Goal: Book appointment/travel/reservation

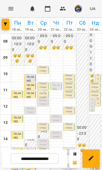
scroll to position [10, 0]
click at [69, 90] on p "Кінезіотерапія - [PERSON_NAME]" at bounding box center [69, 99] width 8 height 18
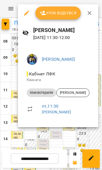
click at [59, 134] on div at bounding box center [51, 85] width 102 height 170
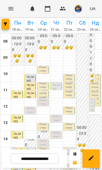
click at [68, 90] on p "Кінезіотерапія - [PERSON_NAME]" at bounding box center [69, 99] width 8 height 18
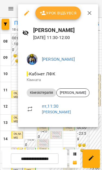
click at [63, 136] on div at bounding box center [51, 85] width 102 height 170
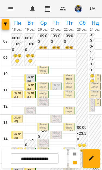
scroll to position [40, 0]
click at [49, 159] on input "**********" at bounding box center [35, 159] width 48 height 11
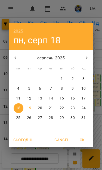
click at [87, 62] on button "button" at bounding box center [86, 58] width 13 height 13
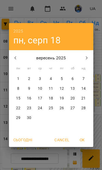
click at [62, 81] on p "5" at bounding box center [62, 78] width 2 height 5
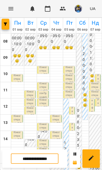
scroll to position [13, 0]
click at [68, 90] on p "Кінезіотерапія - [PERSON_NAME]" at bounding box center [69, 99] width 8 height 18
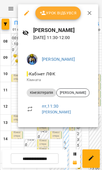
click at [60, 149] on div at bounding box center [51, 85] width 102 height 170
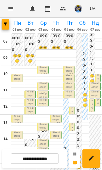
click at [71, 95] on p "Кінезіотерапія - [PERSON_NAME]" at bounding box center [72, 120] width 2 height 95
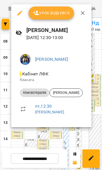
click at [65, 136] on div at bounding box center [51, 85] width 102 height 170
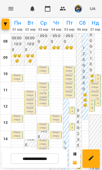
scroll to position [49, 0]
click at [71, 89] on p "Кінезіотерапія - [PERSON_NAME]" at bounding box center [72, 136] width 2 height 95
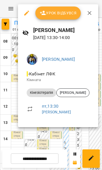
click at [67, 136] on div at bounding box center [51, 85] width 102 height 170
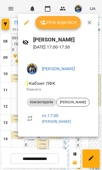
click at [50, 141] on div at bounding box center [51, 85] width 102 height 170
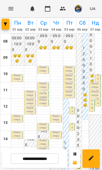
scroll to position [70, 0]
click at [47, 159] on input "**********" at bounding box center [35, 159] width 48 height 11
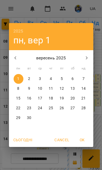
click at [15, 62] on button "button" at bounding box center [15, 58] width 13 height 13
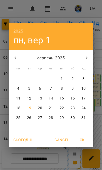
click at [28, 108] on p "19" at bounding box center [29, 108] width 4 height 5
type input "**********"
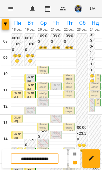
scroll to position [64, 0]
